Goal: Use online tool/utility: Utilize a website feature to perform a specific function

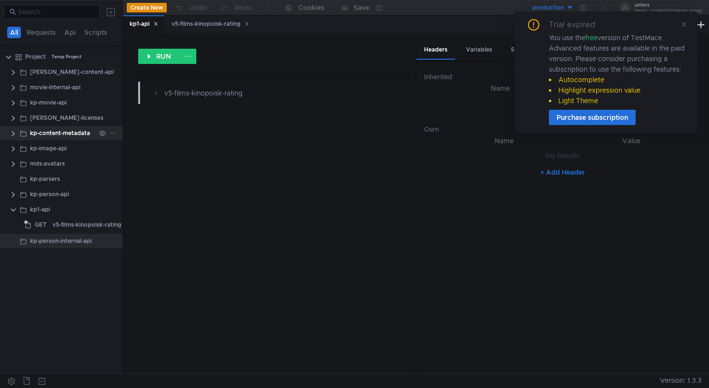
click at [17, 124] on div "[PERSON_NAME]-licenses" at bounding box center [73, 118] width 113 height 14
click at [16, 133] on clr-icon at bounding box center [14, 134] width 8 height 8
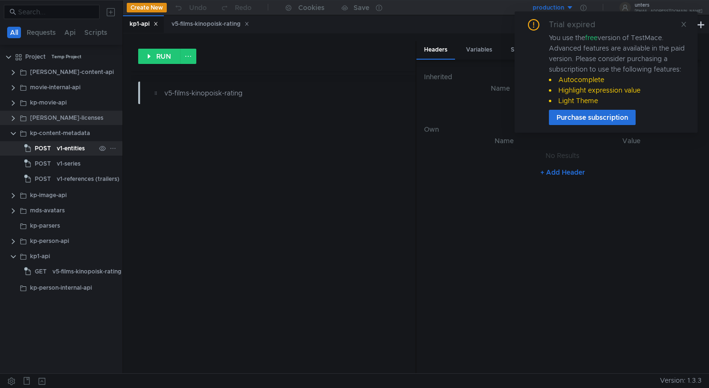
click at [54, 152] on app-tree-icon "POST" at bounding box center [40, 148] width 32 height 14
click at [681, 26] on icon at bounding box center [684, 24] width 7 height 7
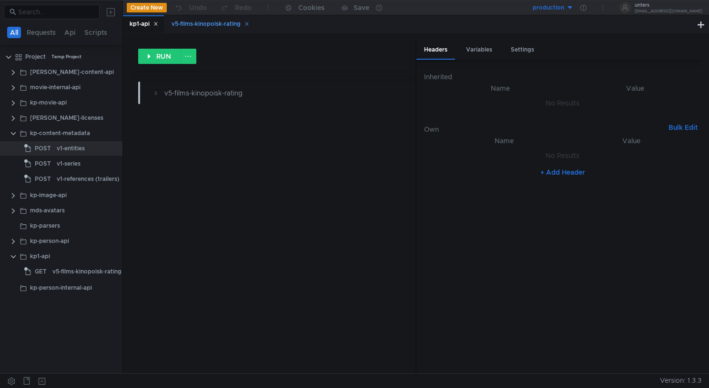
click at [248, 24] on icon at bounding box center [246, 23] width 3 height 3
click at [158, 24] on icon at bounding box center [155, 23] width 5 height 5
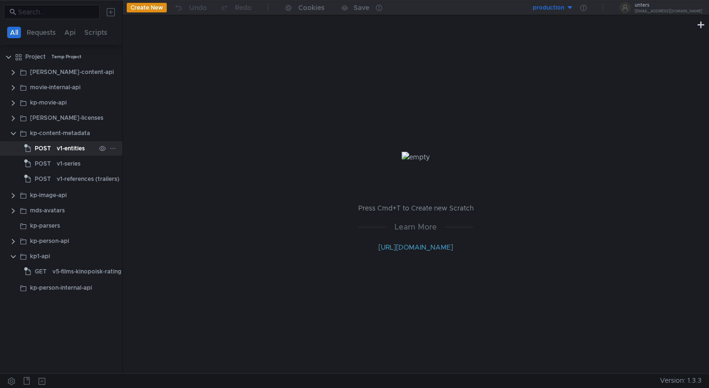
click at [54, 146] on app-tree-icon "POST" at bounding box center [40, 148] width 32 height 14
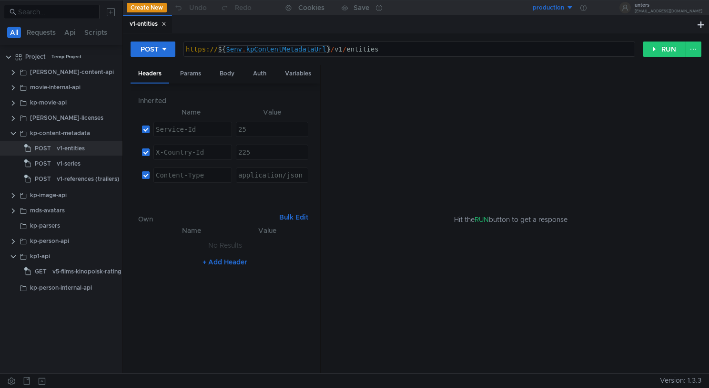
click at [330, 49] on div "https:// ${ $env . kpContentMetadataUrl } / v1 / entities" at bounding box center [409, 56] width 451 height 23
type textarea "https://${$env.kpContentMetadataUrl}/v1/entities"
click at [574, 6] on button "production" at bounding box center [541, 7] width 66 height 15
click at [374, 156] on div at bounding box center [354, 194] width 709 height 388
click at [193, 75] on div "Params" at bounding box center [191, 74] width 36 height 18
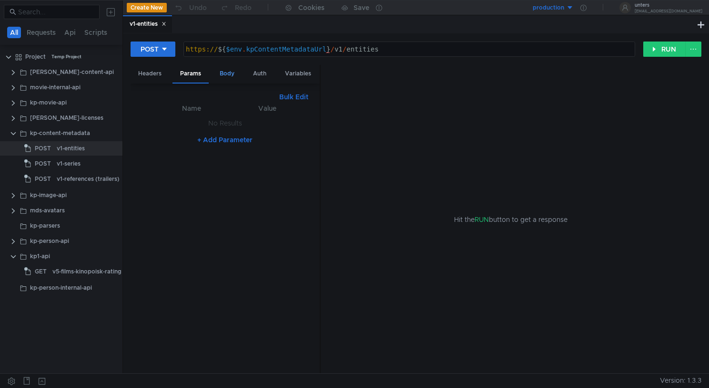
click at [235, 74] on div "Body" at bounding box center [227, 74] width 30 height 18
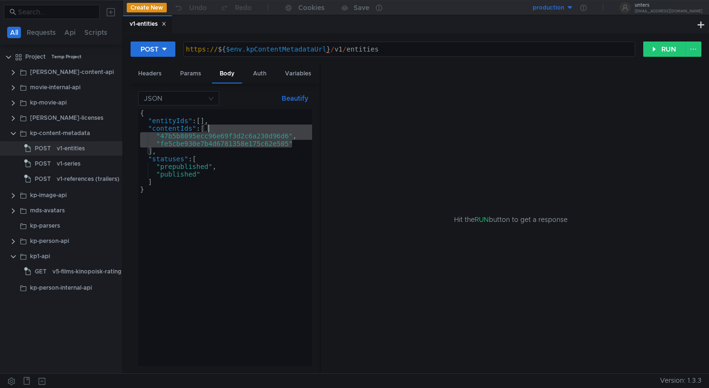
drag, startPoint x: 297, startPoint y: 143, endPoint x: 292, endPoint y: 126, distance: 17.5
click at [290, 126] on div "{ "entityIds" : [ ] , "contentIds" : [ "47b5b8095ecc96e69f3d2c6a230d96d6" , "fe…" at bounding box center [225, 245] width 174 height 272
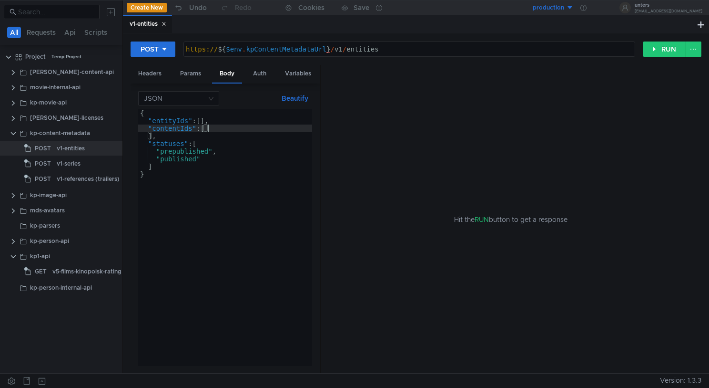
click at [203, 120] on div "{ "entityIds" : [ ] , "contentIds" : [ ] , "statuses" : [ "prepublished" , "pub…" at bounding box center [225, 245] width 174 height 272
click at [219, 121] on div "{ "entityIds" : [ xfxa ] , "contentIds" : [ ] , "statuses" : [ "prepublished" ,…" at bounding box center [225, 245] width 174 height 272
paste textarea "282000000018862"
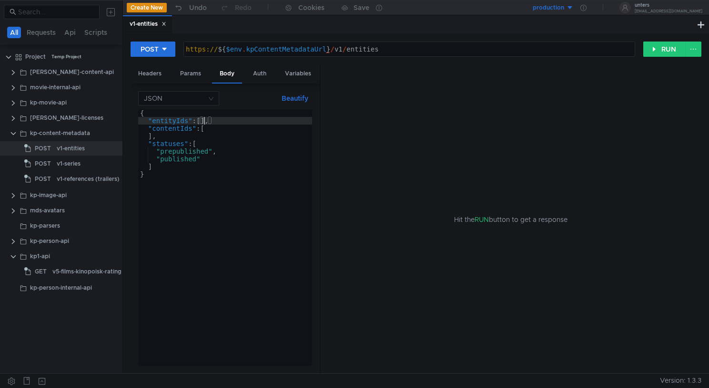
type textarea ""entityIds": [282000000018862],"
drag, startPoint x: 653, startPoint y: 53, endPoint x: 637, endPoint y: 60, distance: 17.8
click at [653, 53] on button "RUN" at bounding box center [664, 48] width 42 height 15
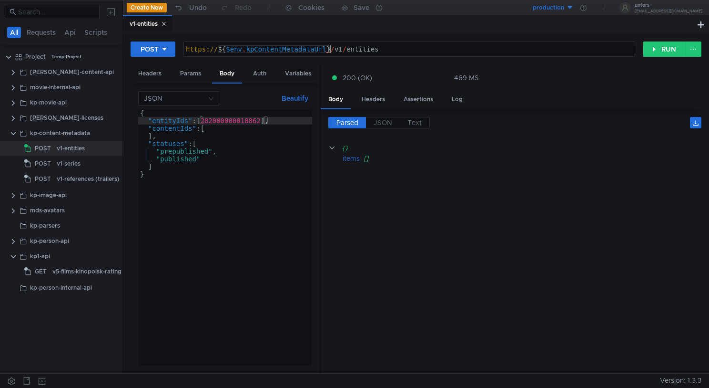
click at [328, 49] on div "https:// ${ $env . kpContentMetadataUrl } / v1 / entities" at bounding box center [409, 56] width 451 height 23
type textarea "https://${$env.kpContentMetadataUrl}/yango-movies/v1/entities"
click at [666, 46] on button "RUN" at bounding box center [664, 48] width 42 height 15
click at [587, 10] on icon at bounding box center [584, 8] width 6 height 6
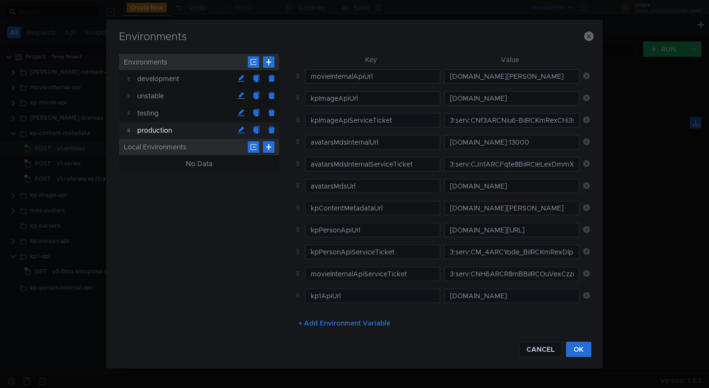
scroll to position [7, 0]
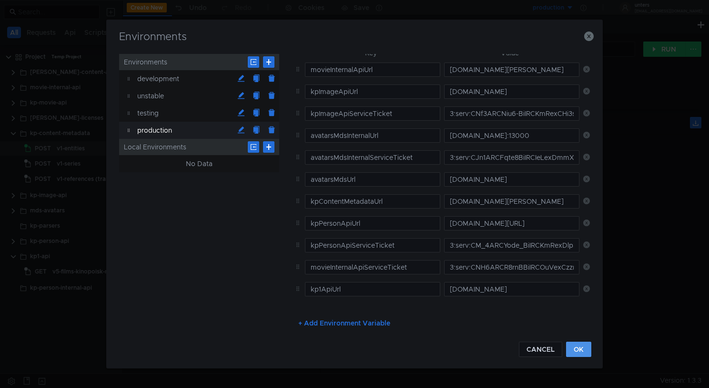
click at [581, 350] on button "OK" at bounding box center [578, 348] width 25 height 15
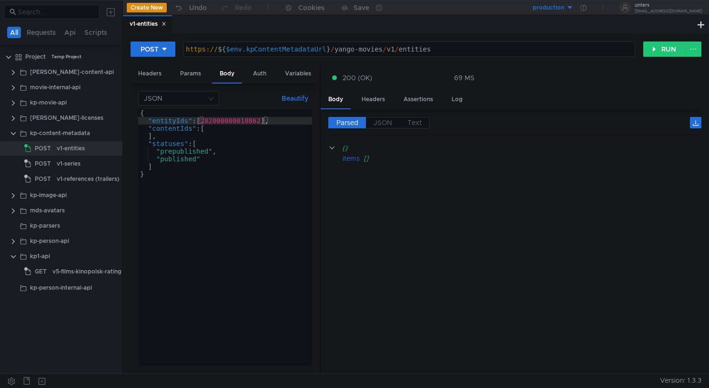
click at [419, 196] on cdk-virtual-scroll-viewport "{} items []" at bounding box center [514, 254] width 373 height 223
click at [224, 125] on div "{ "entityIds" : [ 282000000018862 ] , "contentIds" : [ ] , "statuses" : [ "prep…" at bounding box center [225, 245] width 174 height 272
click at [224, 120] on div "{ "entityIds" : [ 282000000018862 ] , "contentIds" : [ ] , "statuses" : [ "prep…" at bounding box center [225, 245] width 174 height 272
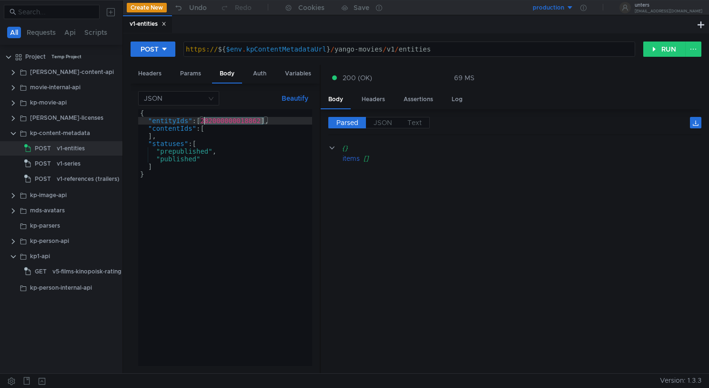
click at [224, 120] on div "{ "entityIds" : [ 282000000018862 ] , "contentIds" : [ ] , "statuses" : [ "prep…" at bounding box center [225, 245] width 174 height 272
paste textarea "1"
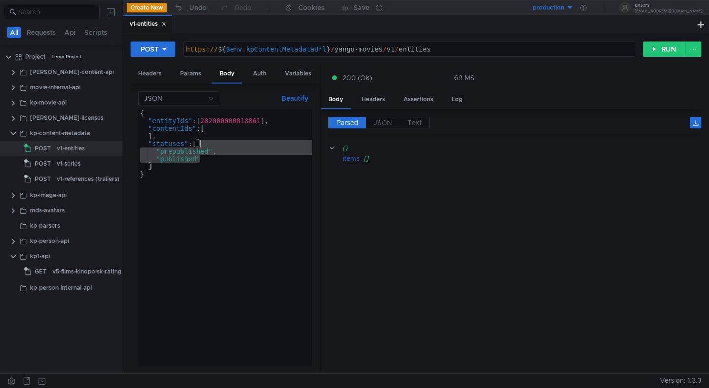
drag, startPoint x: 206, startPoint y: 158, endPoint x: 224, endPoint y: 146, distance: 21.6
click at [224, 146] on div "{ "entityIds" : [ 282000000018861 ] , "contentIds" : [ ] , "statuses" : [ "prep…" at bounding box center [225, 245] width 174 height 272
type textarea ""statuses": ["
click at [660, 50] on button "RUN" at bounding box center [664, 48] width 42 height 15
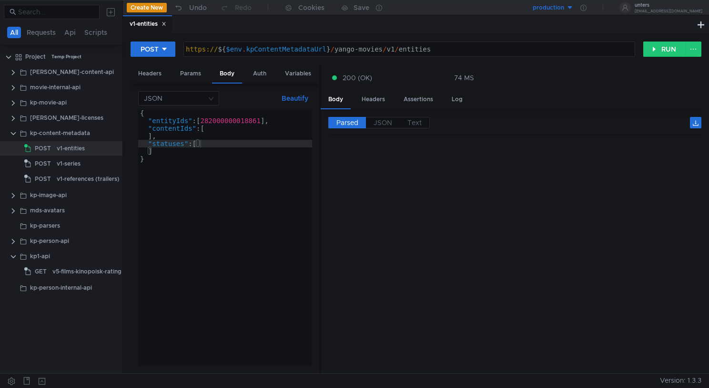
scroll to position [799, 0]
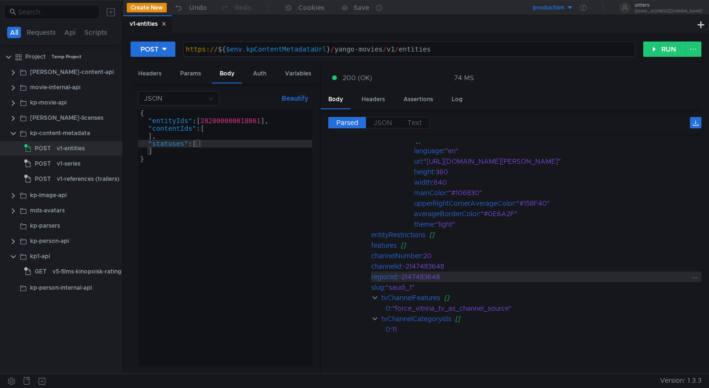
click at [413, 273] on div "-2147483648" at bounding box center [544, 276] width 290 height 10
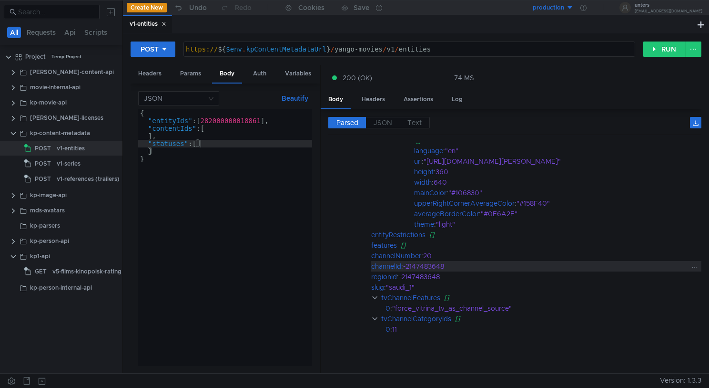
click at [422, 263] on div "-2147483648" at bounding box center [546, 266] width 286 height 10
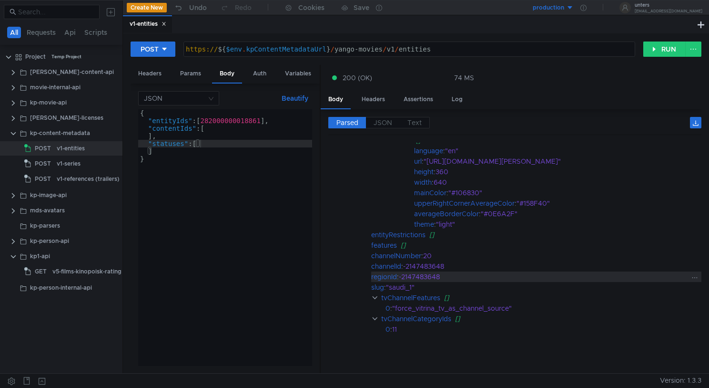
click at [419, 274] on div "-2147483648" at bounding box center [544, 276] width 290 height 10
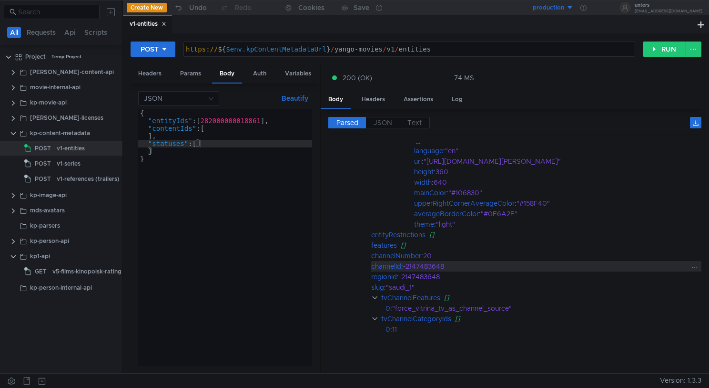
click at [419, 264] on div "-2147483648" at bounding box center [546, 266] width 286 height 10
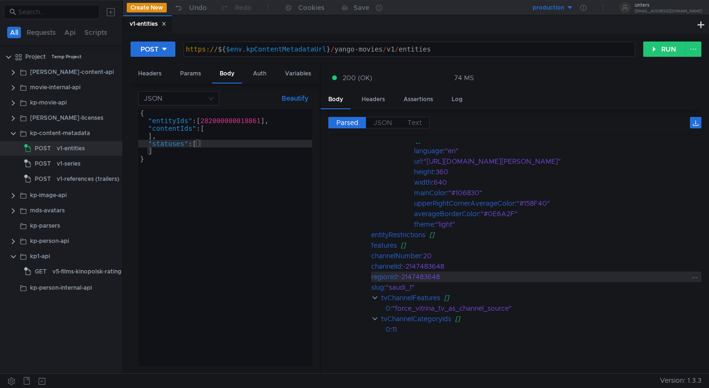
click at [419, 273] on div "-2147483648" at bounding box center [544, 276] width 290 height 10
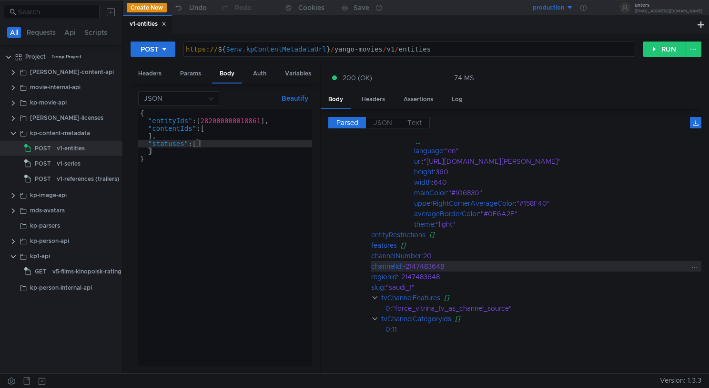
click at [420, 265] on div "-2147483648" at bounding box center [546, 266] width 286 height 10
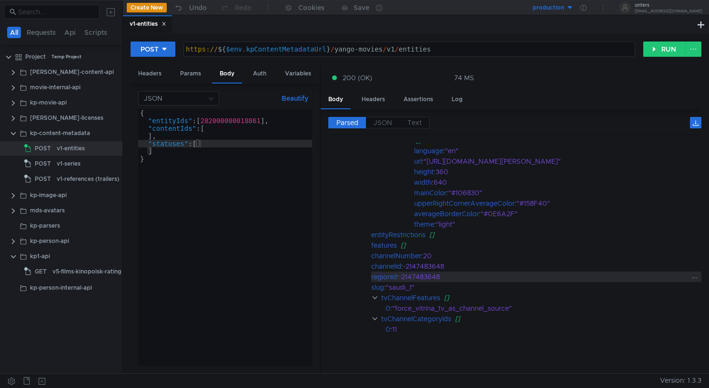
click at [418, 273] on div "-2147483648" at bounding box center [544, 276] width 290 height 10
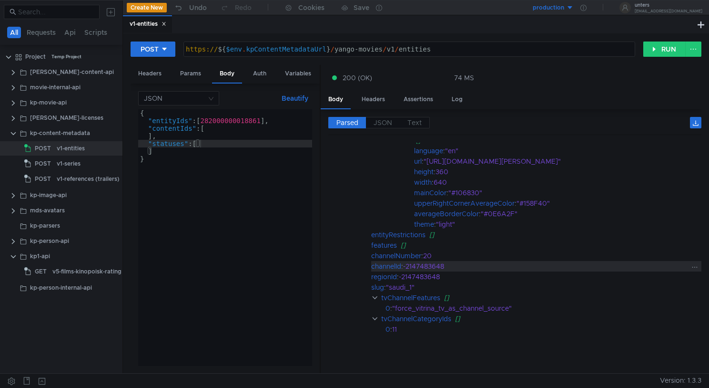
click at [418, 265] on div "-2147483648" at bounding box center [546, 266] width 286 height 10
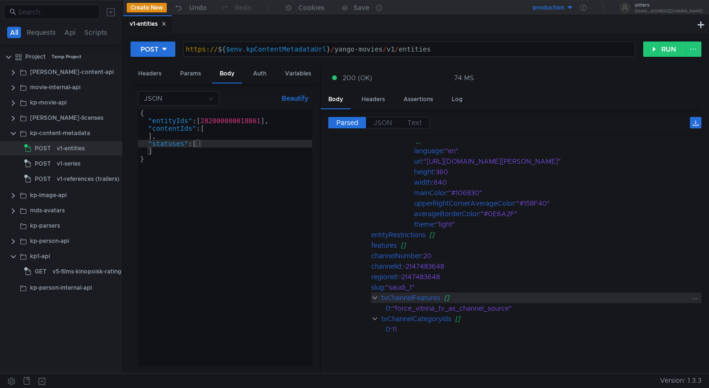
click at [433, 262] on div "-2147483648" at bounding box center [546, 266] width 286 height 10
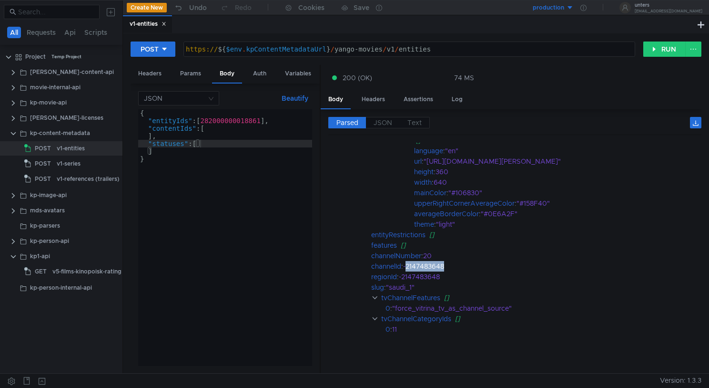
copy div "2147483648"
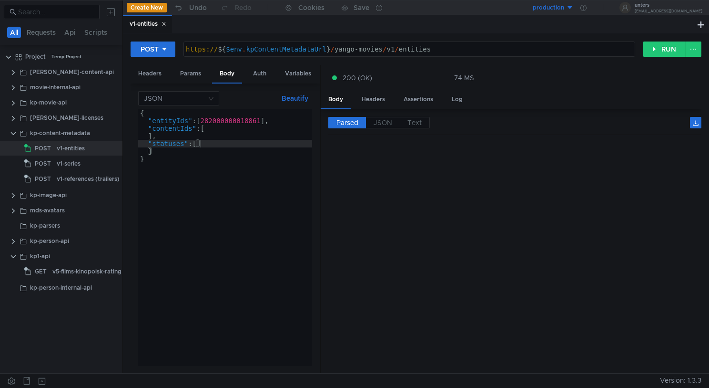
scroll to position [799, 0]
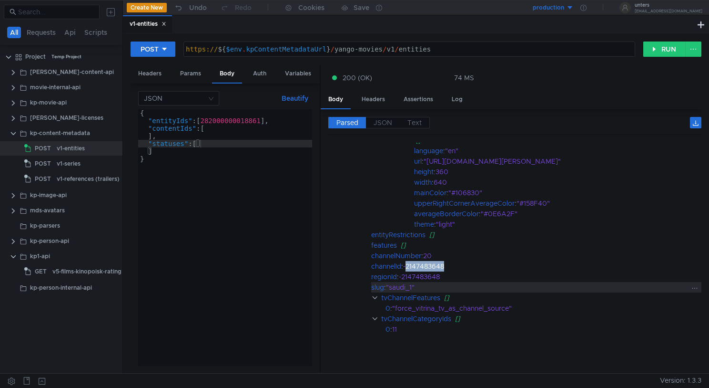
click at [427, 287] on div ""saudi_1"" at bounding box center [537, 287] width 303 height 10
click at [391, 121] on span "JSON" at bounding box center [383, 122] width 19 height 9
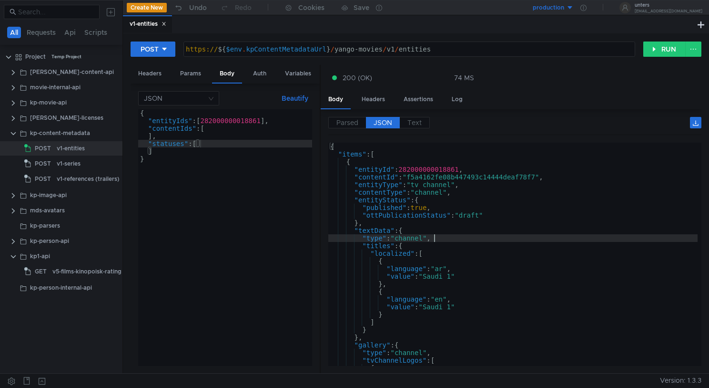
click at [456, 236] on div "{ "items" : [ { "entityId" : 282000000018861 , "contentId" : "f5a4162fe08b44749…" at bounding box center [512, 260] width 369 height 235
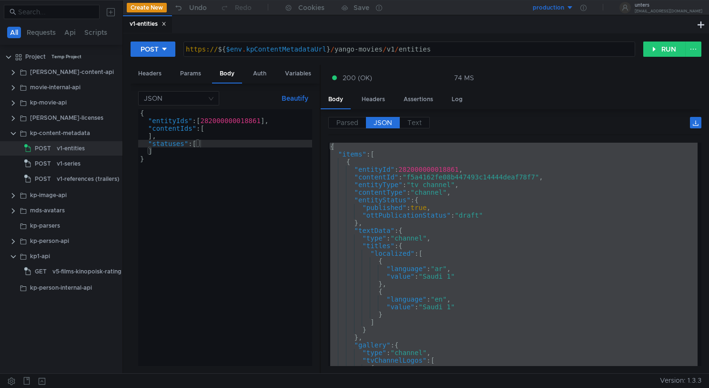
click at [500, 275] on div "{ "items" : [ { "entityId" : 282000000018861 , "contentId" : "f5a4162fe08b44749…" at bounding box center [512, 262] width 369 height 238
type textarea ""value": "Saudi 1""
